Goal: Task Accomplishment & Management: Manage account settings

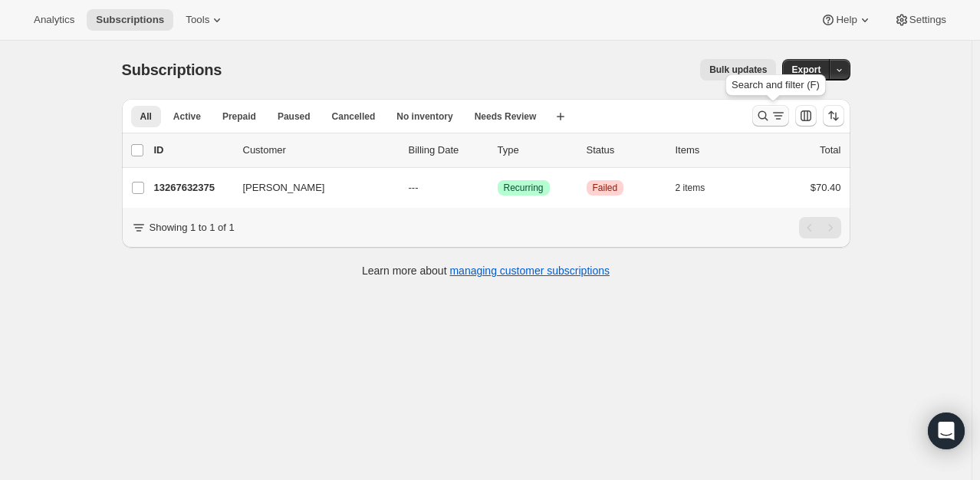
click at [767, 118] on icon "Search and filter results" at bounding box center [762, 115] width 15 height 15
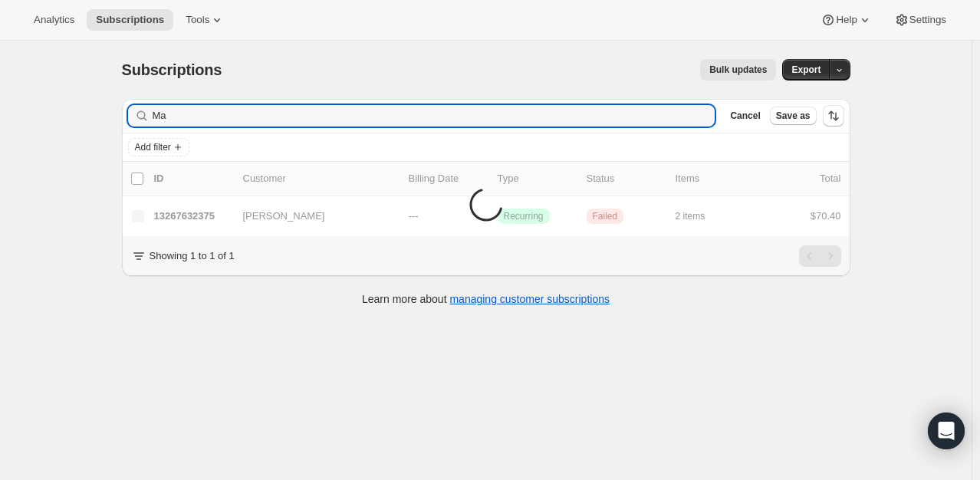
type input "M"
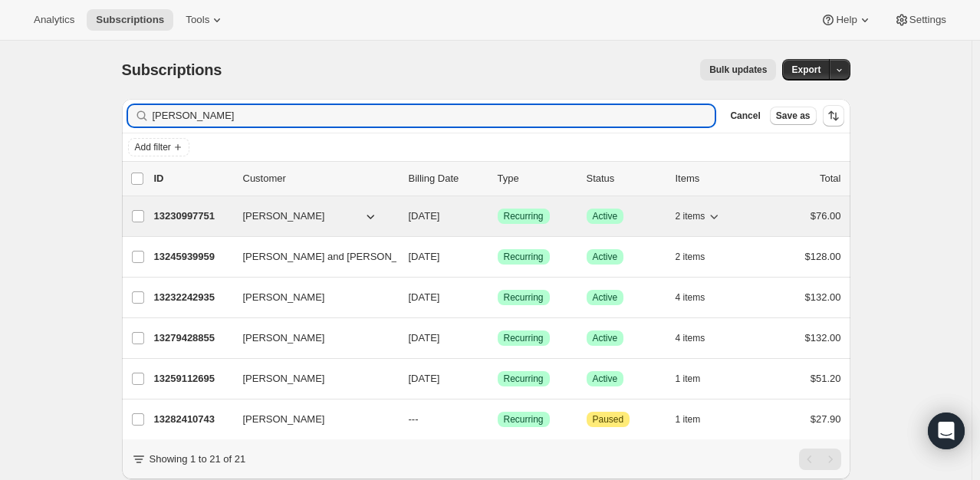
type input "[PERSON_NAME]"
click at [202, 219] on p "13230997751" at bounding box center [192, 216] width 77 height 15
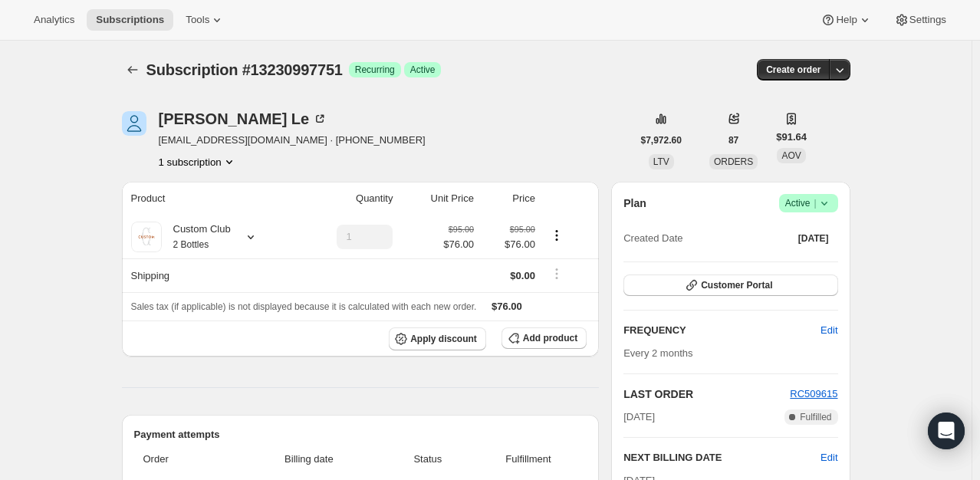
click at [809, 198] on span "Active |" at bounding box center [808, 203] width 47 height 15
click at [810, 256] on span "Cancel subscription" at bounding box center [813, 259] width 87 height 12
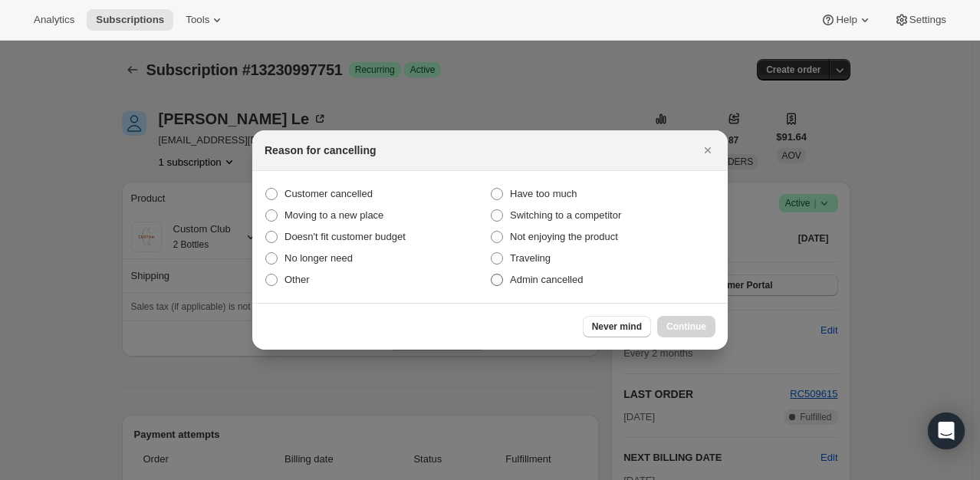
click at [492, 281] on span ":r3o:" at bounding box center [497, 280] width 12 height 12
click at [491, 274] on input "Admin cancelled" at bounding box center [491, 274] width 1 height 1
radio input "true"
click at [677, 329] on span "Continue" at bounding box center [686, 327] width 40 height 12
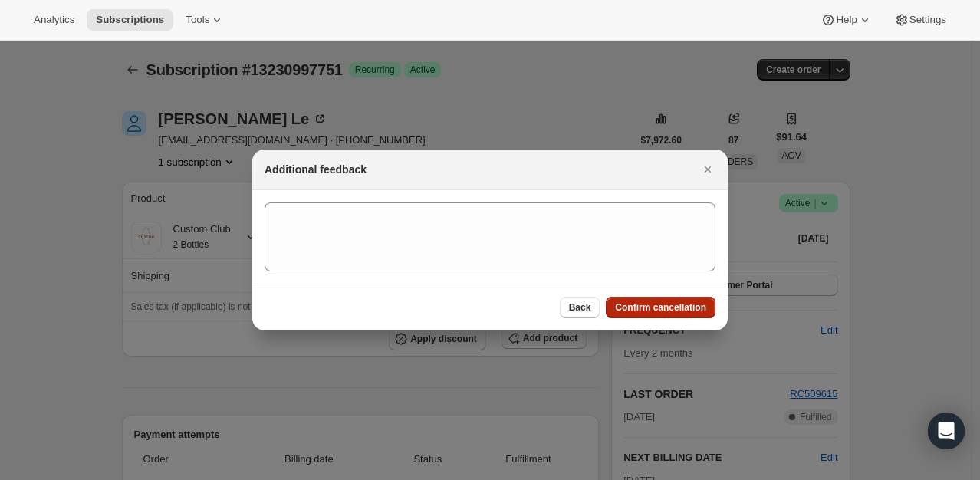
click at [676, 307] on span "Confirm cancellation" at bounding box center [660, 307] width 91 height 12
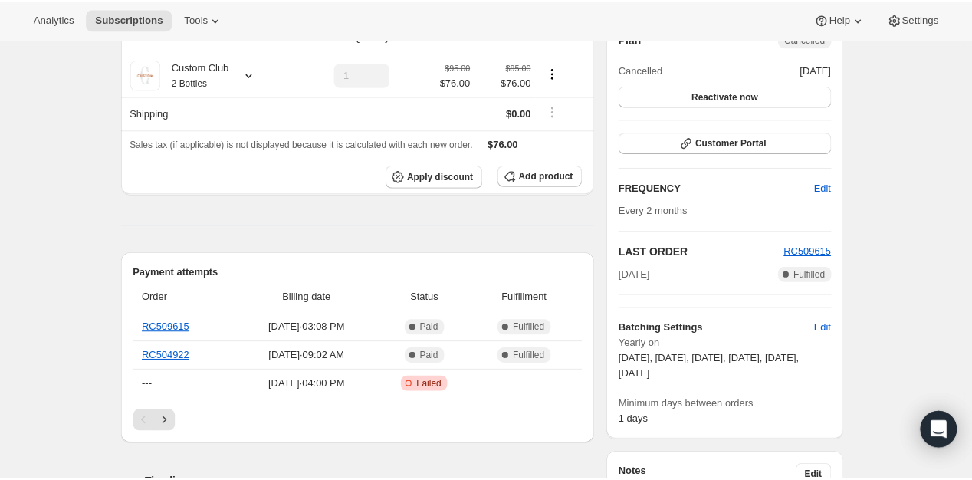
scroll to position [248, 0]
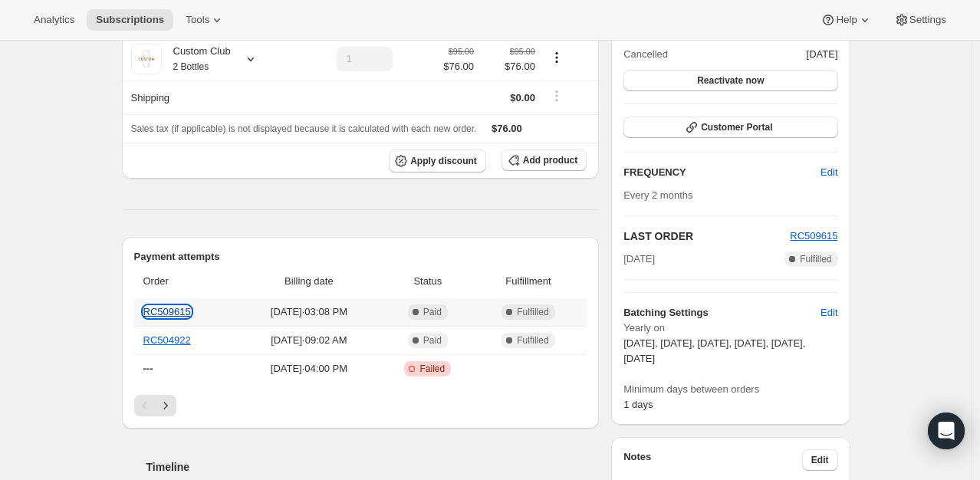
click at [163, 308] on link "RC509615" at bounding box center [167, 312] width 48 height 12
